Goal: Check status

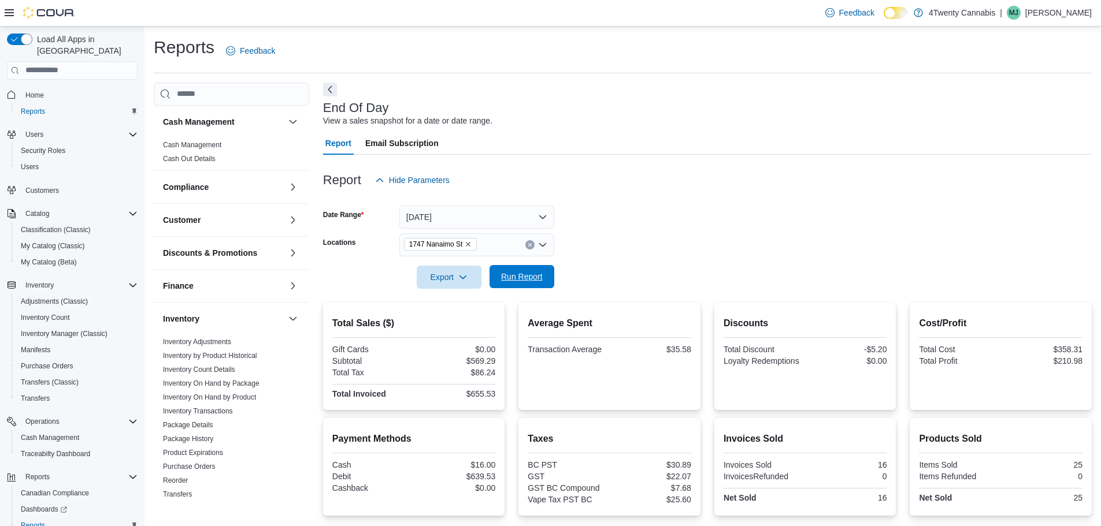
click at [528, 280] on span "Run Report" at bounding box center [522, 277] width 42 height 12
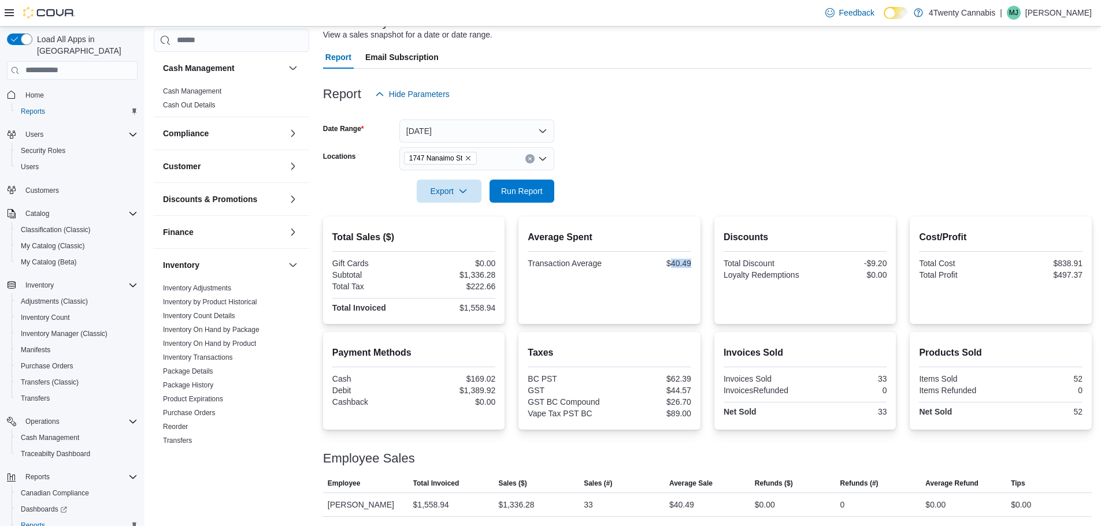
drag, startPoint x: 675, startPoint y: 260, endPoint x: 706, endPoint y: 269, distance: 32.4
click at [706, 269] on div "Total Sales ($) Gift Cards $0.00 Subtotal $1,336.28 Total Tax $222.66 Total Inv…" at bounding box center [707, 270] width 768 height 107
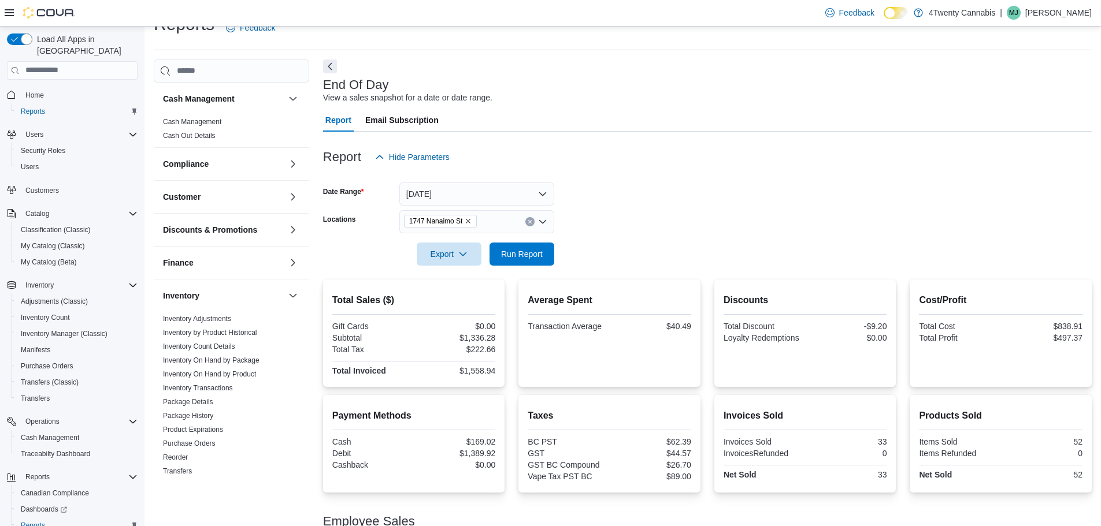
scroll to position [0, 0]
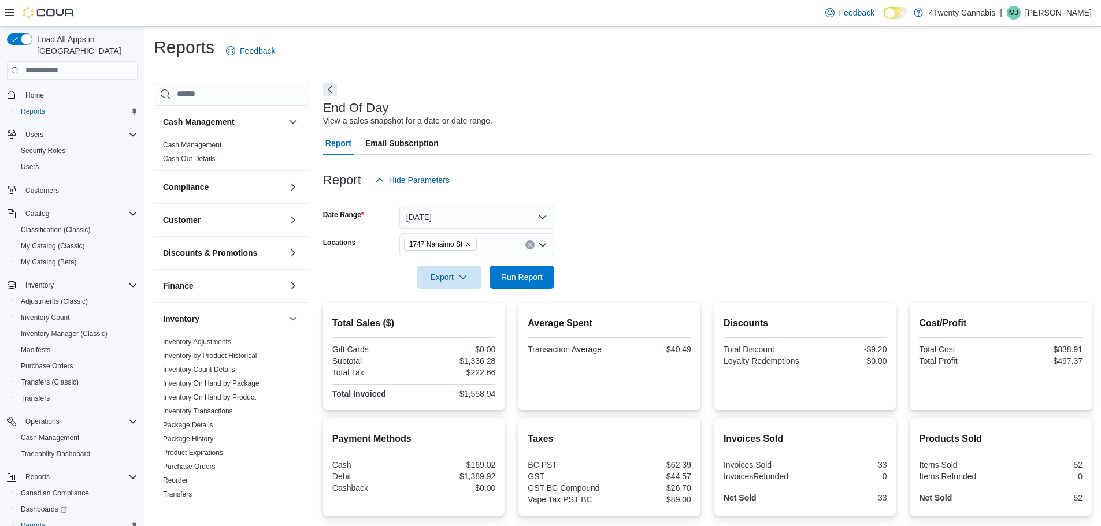
click at [466, 245] on icon "Remove 1747 Nanaimo St from selection in this group" at bounding box center [467, 244] width 7 height 7
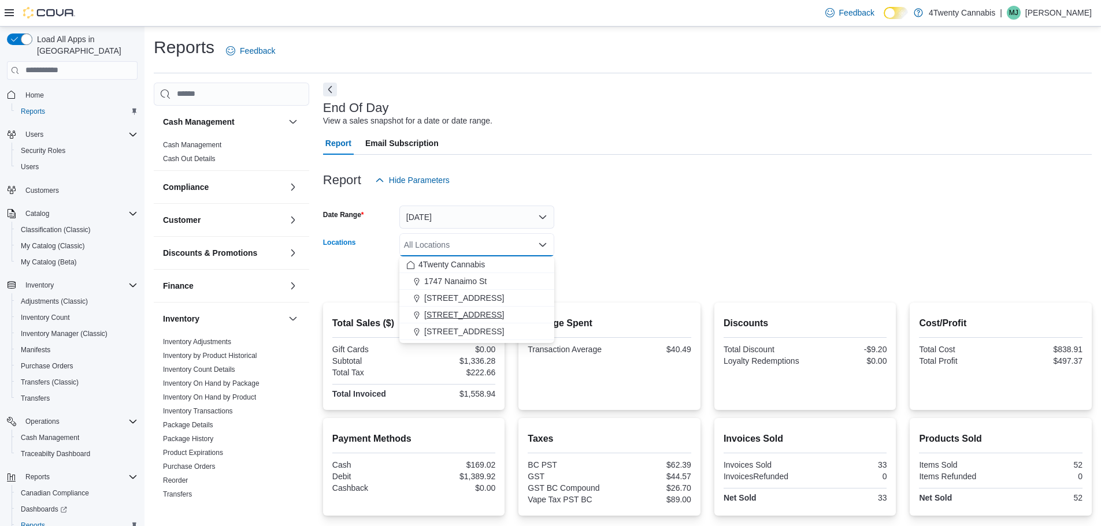
click at [443, 315] on span "[STREET_ADDRESS]" at bounding box center [464, 315] width 80 height 12
click at [626, 253] on form "Date Range [DATE] Locations [STREET_ADDRESS][GEOGRAPHIC_DATA]. Selected. [STREE…" at bounding box center [707, 240] width 768 height 97
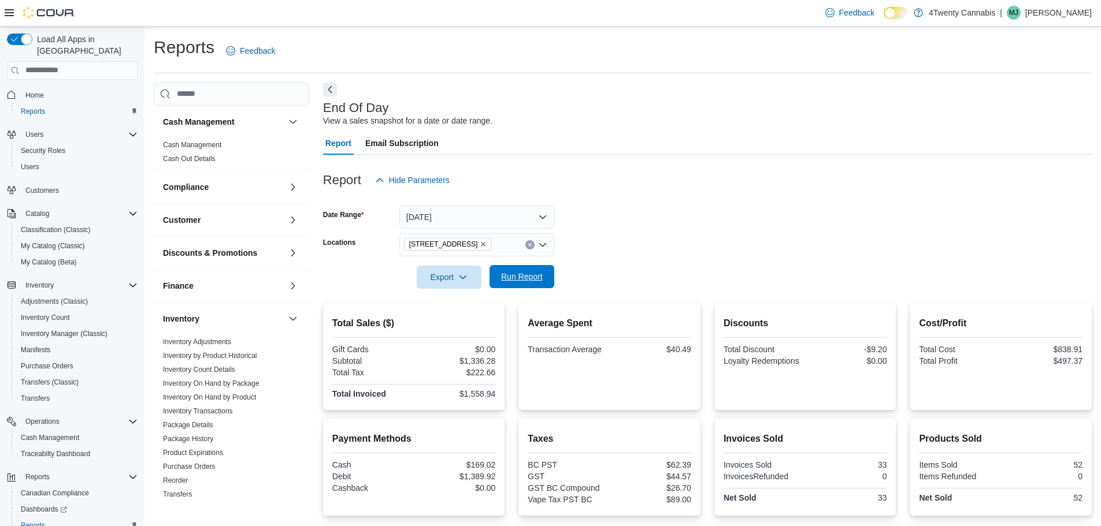
click at [524, 277] on span "Run Report" at bounding box center [522, 277] width 42 height 12
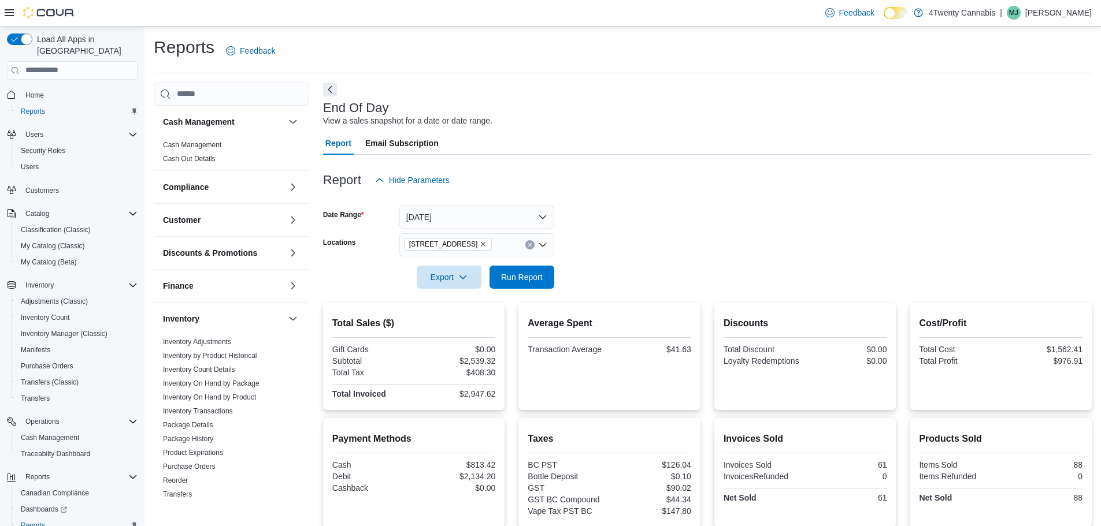
click at [479, 246] on icon "Remove 3441 Kingsway Ave from selection in this group" at bounding box center [482, 244] width 7 height 7
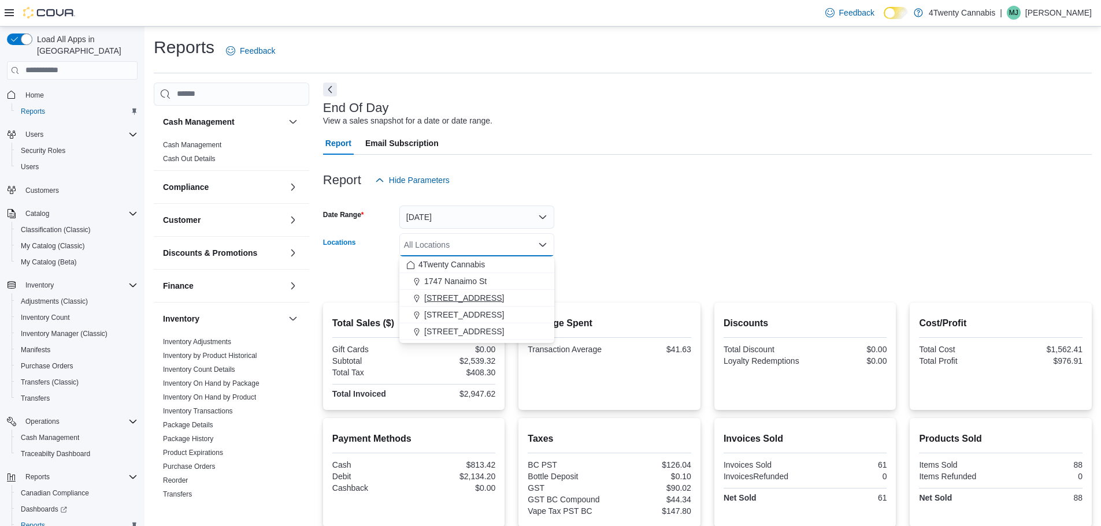
click at [457, 299] on span "[STREET_ADDRESS]" at bounding box center [464, 298] width 80 height 12
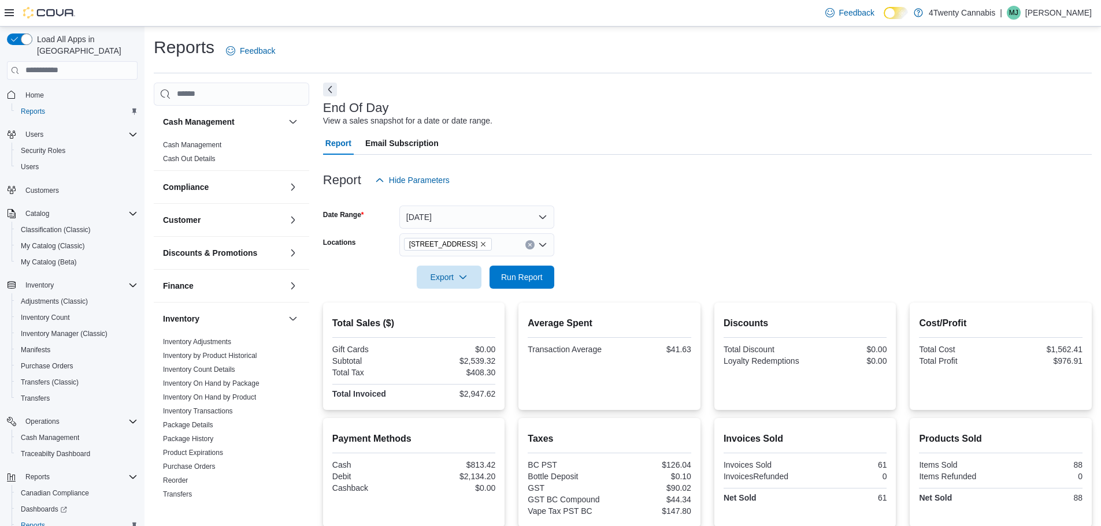
click at [635, 242] on form "Date Range [DATE] Locations [GEOGRAPHIC_DATA] Export Run Report" at bounding box center [707, 240] width 768 height 97
click at [501, 282] on span "Run Report" at bounding box center [521, 276] width 51 height 23
click at [479, 246] on icon "Remove 2426 200 Street from selection in this group" at bounding box center [482, 244] width 7 height 7
click at [645, 217] on form "Date Range [DATE] Locations All Locations Export Run Report" at bounding box center [707, 240] width 768 height 97
click at [459, 240] on div "All Locations" at bounding box center [476, 244] width 155 height 23
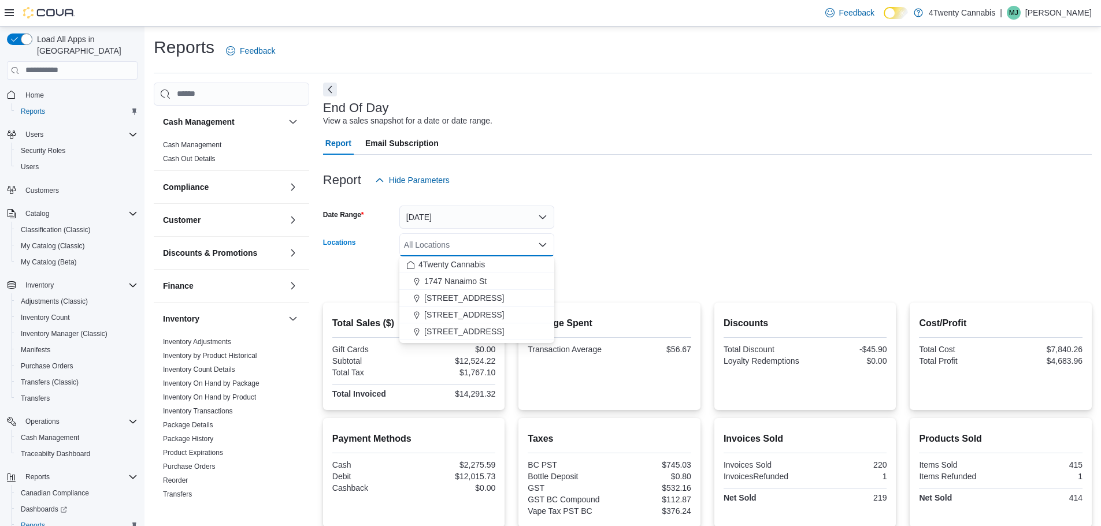
click at [627, 261] on div at bounding box center [707, 260] width 768 height 9
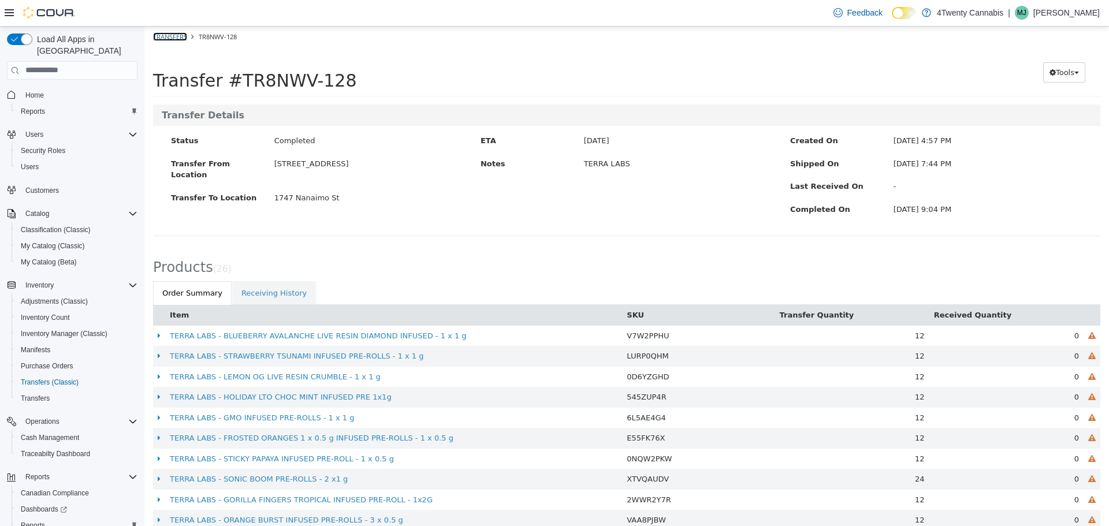
click at [162, 36] on link "Transfers" at bounding box center [170, 36] width 34 height 9
